Goal: Task Accomplishment & Management: Use online tool/utility

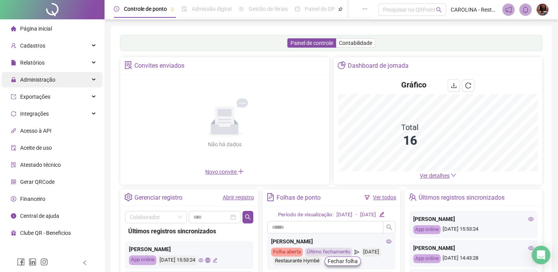
click at [60, 79] on div "Administração" at bounding box center [52, 79] width 101 height 15
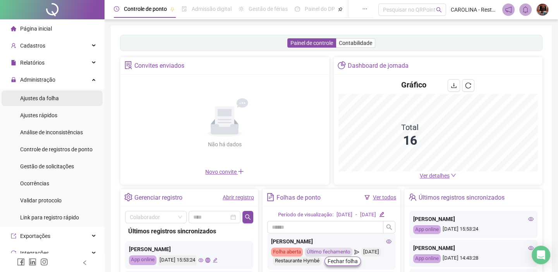
click at [74, 96] on li "Ajustes da folha" at bounding box center [52, 98] width 101 height 15
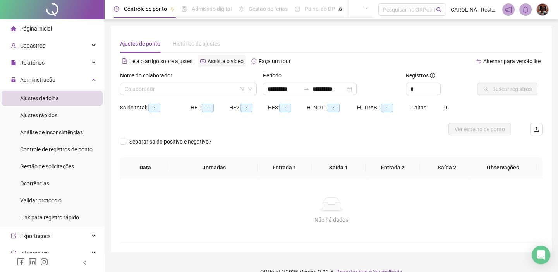
type input "**********"
click at [206, 83] on div "Colaborador" at bounding box center [188, 89] width 137 height 12
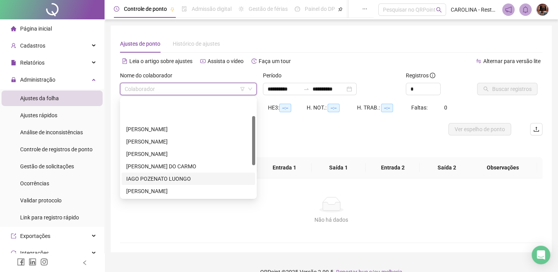
scroll to position [35, 0]
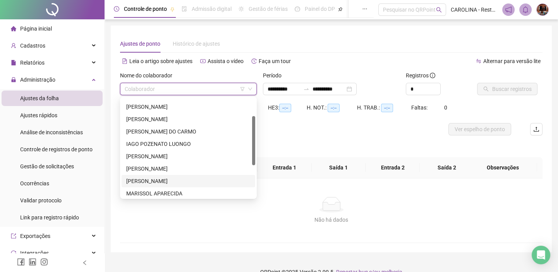
drag, startPoint x: 160, startPoint y: 181, endPoint x: 316, endPoint y: 132, distance: 163.6
click at [160, 181] on div "[PERSON_NAME]" at bounding box center [188, 181] width 124 height 9
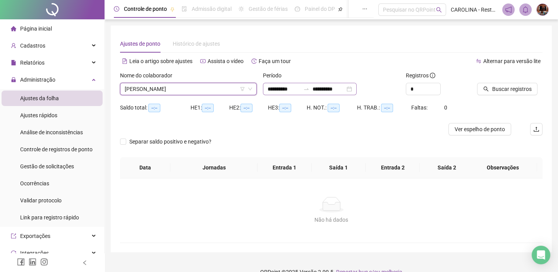
click at [357, 89] on div "**********" at bounding box center [310, 89] width 94 height 12
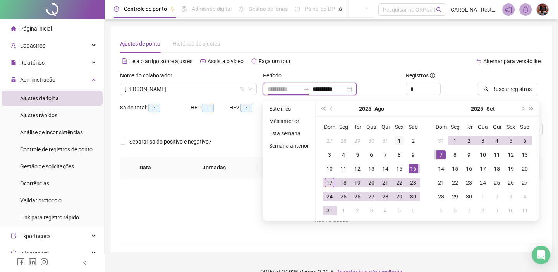
type input "**********"
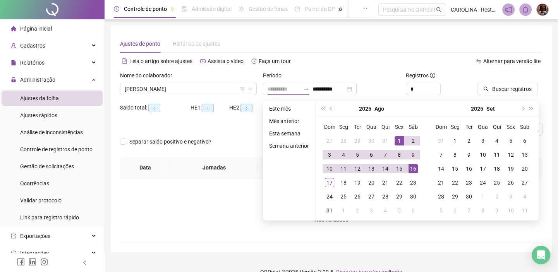
click at [397, 137] on div "1" at bounding box center [399, 140] width 9 height 9
type input "**********"
drag, startPoint x: 329, startPoint y: 182, endPoint x: 515, endPoint y: 74, distance: 215.3
click at [330, 182] on div "17" at bounding box center [329, 182] width 9 height 9
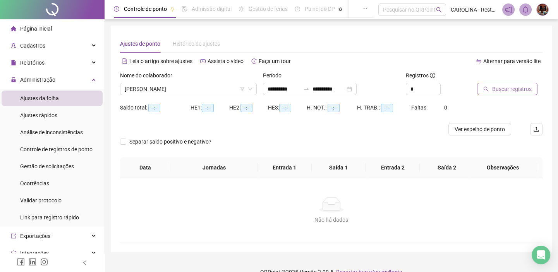
click at [511, 91] on span "Buscar registros" at bounding box center [511, 89] width 39 height 9
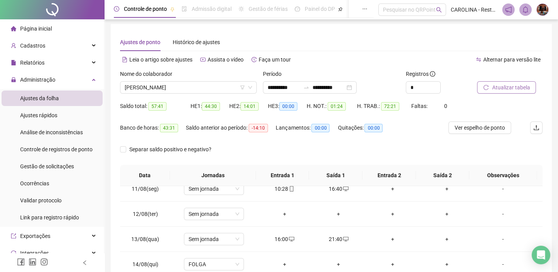
scroll to position [0, 0]
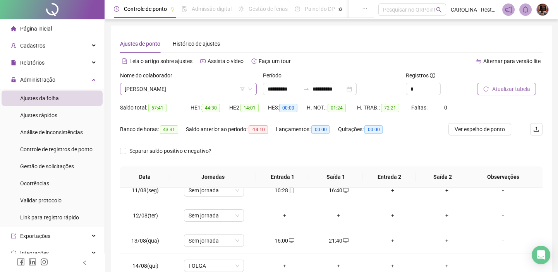
click at [211, 94] on span "[PERSON_NAME]" at bounding box center [188, 89] width 127 height 12
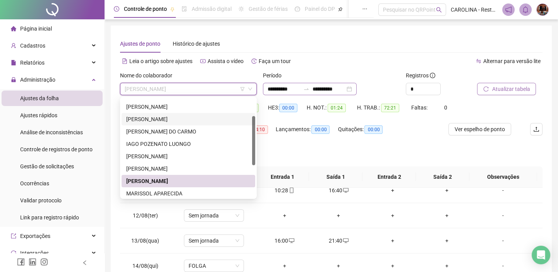
drag, startPoint x: 172, startPoint y: 120, endPoint x: 324, endPoint y: 91, distance: 155.0
click at [172, 120] on div "[PERSON_NAME]" at bounding box center [188, 119] width 124 height 9
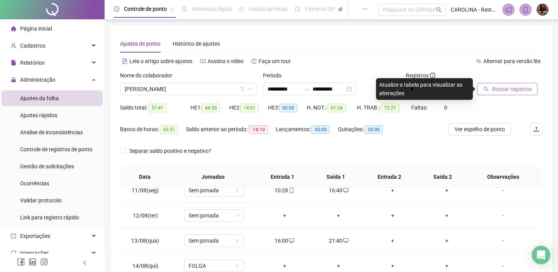
click at [518, 92] on span "Buscar registros" at bounding box center [511, 89] width 39 height 9
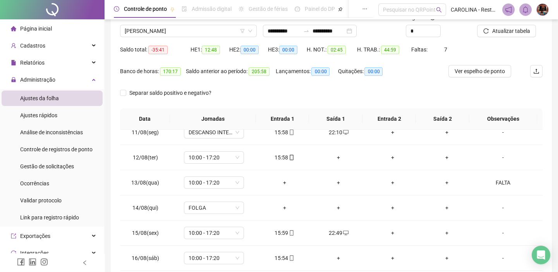
scroll to position [53, 0]
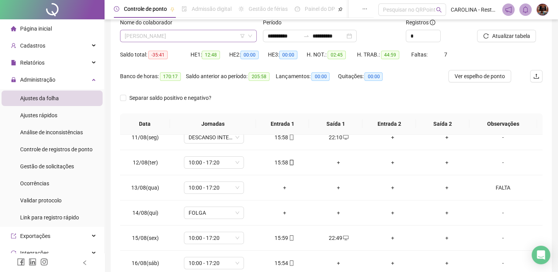
click at [204, 39] on span "[PERSON_NAME]" at bounding box center [188, 36] width 127 height 12
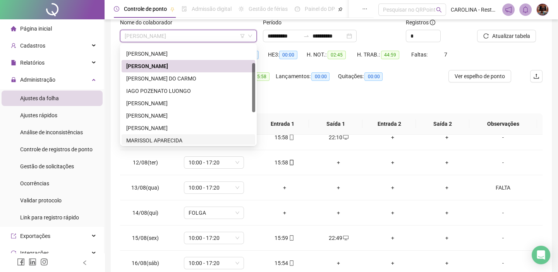
click at [187, 141] on div "MARISSOL APARECIDA" at bounding box center [188, 140] width 124 height 9
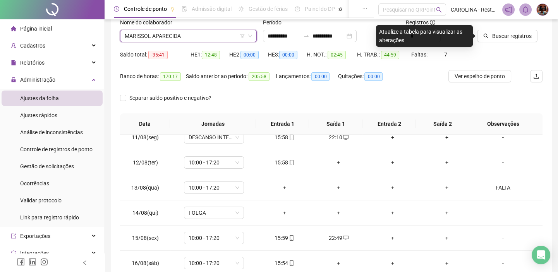
click at [217, 34] on span "MARISSOL APARECIDA" at bounding box center [188, 36] width 127 height 12
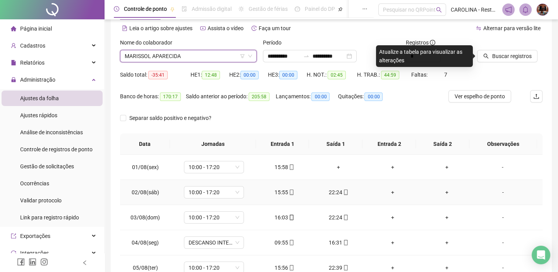
scroll to position [0, 0]
